Goal: Information Seeking & Learning: Learn about a topic

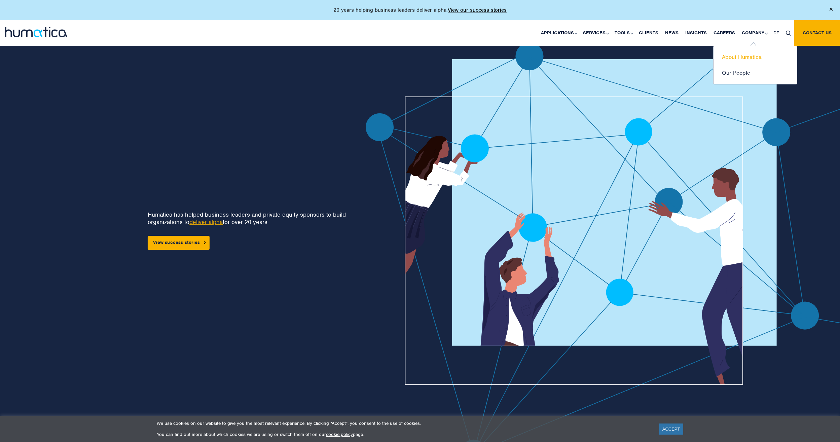
click at [757, 55] on link "About Humatica" at bounding box center [754, 57] width 83 height 16
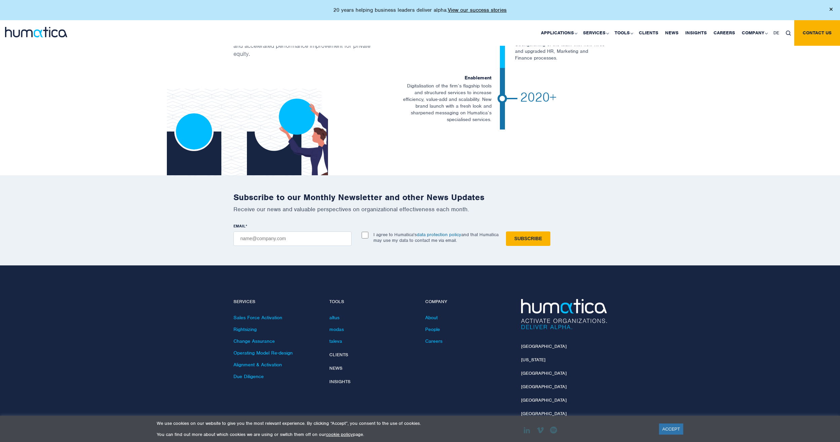
scroll to position [1300, 0]
